Goal: Task Accomplishment & Management: Use online tool/utility

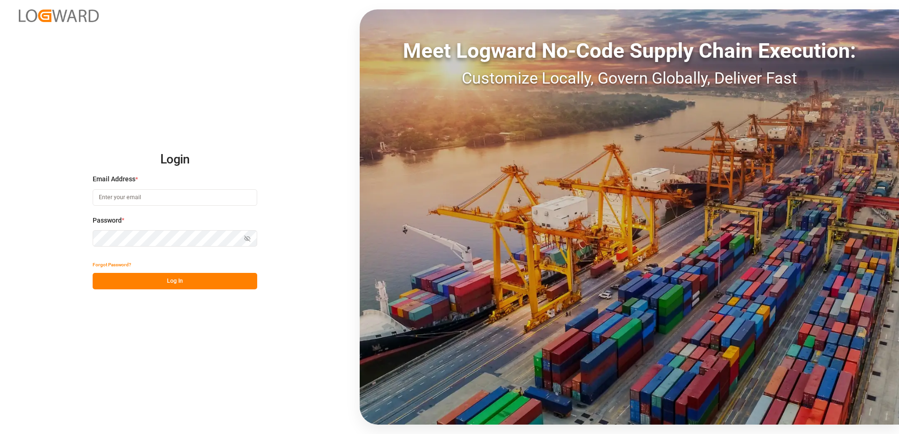
type input "[PERSON_NAME][EMAIL_ADDRESS][DOMAIN_NAME]"
click at [178, 278] on button "Log In" at bounding box center [175, 281] width 165 height 16
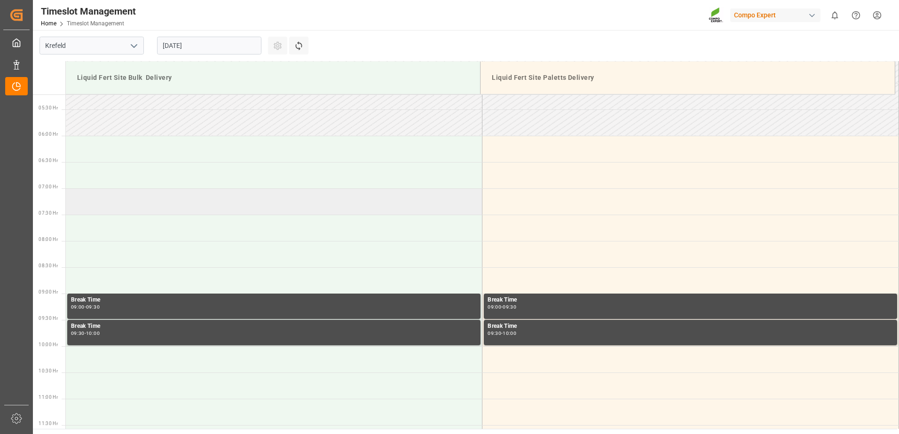
scroll to position [257, 0]
